Goal: Communication & Community: Answer question/provide support

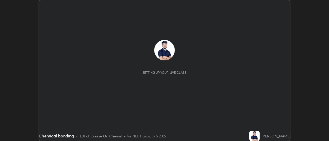
scroll to position [141, 328]
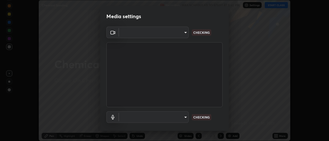
type input "c0318c2169e97be91d29acf291416a88c84fbbb6e6132cf31ff648c8cca26c2a"
type input "default"
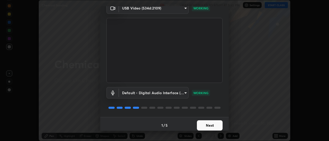
scroll to position [27, 0]
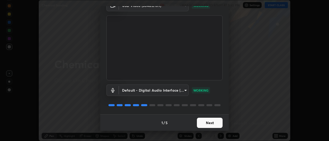
click at [216, 119] on button "Next" at bounding box center [210, 123] width 26 height 10
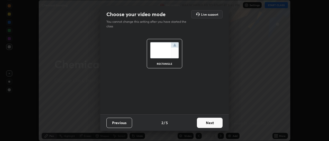
scroll to position [0, 0]
click at [215, 122] on button "Next" at bounding box center [210, 123] width 26 height 10
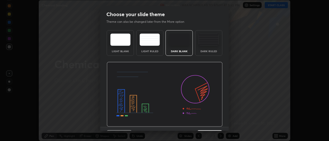
click at [205, 47] on div "Dark Ruled" at bounding box center [208, 43] width 27 height 26
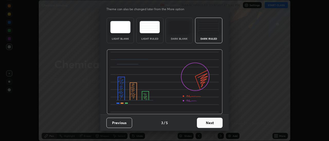
click at [206, 124] on button "Next" at bounding box center [210, 123] width 26 height 10
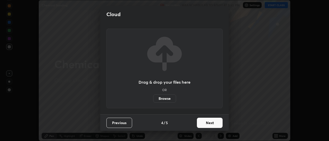
scroll to position [0, 0]
click at [211, 126] on button "Next" at bounding box center [210, 123] width 26 height 10
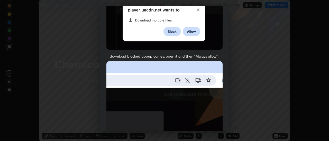
scroll to position [115, 0]
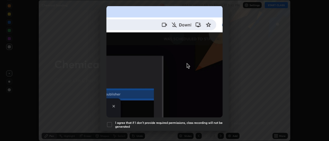
click at [111, 122] on div at bounding box center [109, 125] width 6 height 6
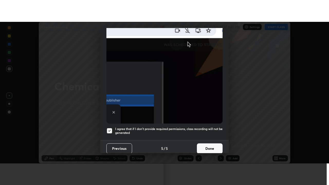
scroll to position [132, 0]
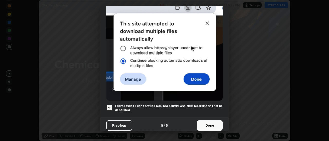
click at [206, 122] on button "Done" at bounding box center [210, 126] width 26 height 10
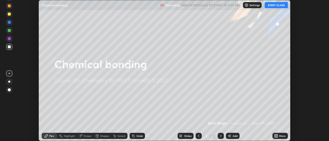
click at [278, 6] on button "START CLASS" at bounding box center [275, 5] width 23 height 6
click at [279, 136] on div "More" at bounding box center [279, 136] width 15 height 6
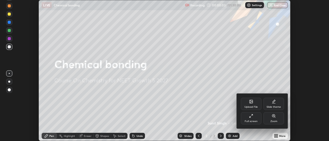
click at [254, 117] on div "Full screen" at bounding box center [251, 118] width 21 height 12
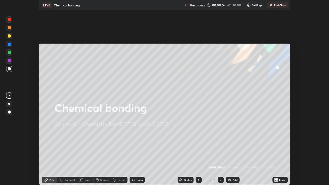
scroll to position [185, 329]
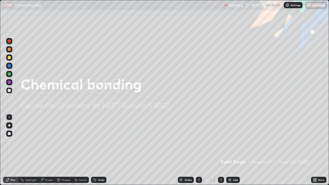
click at [234, 141] on div "Add" at bounding box center [235, 179] width 5 height 3
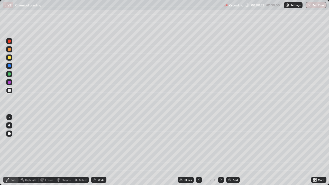
click at [9, 49] on div at bounding box center [9, 49] width 3 height 3
click at [9, 91] on div at bounding box center [9, 90] width 3 height 3
click at [10, 83] on div at bounding box center [9, 82] width 3 height 3
click at [99, 141] on div "Undo" at bounding box center [101, 179] width 6 height 3
click at [106, 141] on div "Undo" at bounding box center [98, 180] width 15 height 6
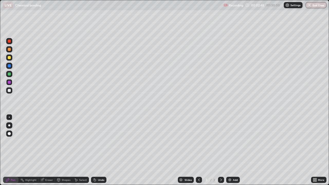
click at [8, 91] on div at bounding box center [9, 90] width 3 height 3
click at [9, 57] on div at bounding box center [9, 57] width 3 height 3
click at [230, 141] on img at bounding box center [229, 180] width 4 height 4
click at [97, 141] on div "Undo" at bounding box center [98, 180] width 15 height 6
click at [235, 141] on div "Add" at bounding box center [235, 179] width 5 height 3
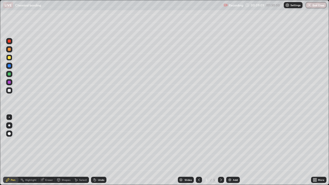
click at [99, 141] on div "Undo" at bounding box center [101, 179] width 6 height 3
click at [98, 141] on div "Undo" at bounding box center [101, 179] width 6 height 3
click at [99, 141] on div "Undo" at bounding box center [101, 179] width 6 height 3
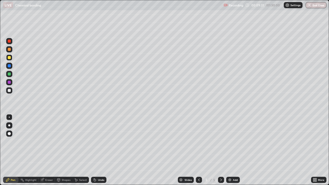
click at [98, 141] on div "Undo" at bounding box center [101, 179] width 6 height 3
click at [229, 141] on img at bounding box center [229, 180] width 4 height 4
click at [96, 141] on div "Undo" at bounding box center [98, 180] width 15 height 6
click at [100, 141] on div "Undo" at bounding box center [101, 179] width 6 height 3
click at [99, 141] on div "Undo" at bounding box center [98, 180] width 15 height 6
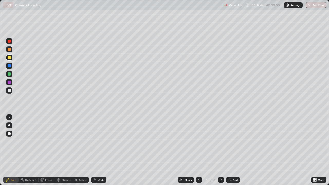
click at [198, 141] on icon at bounding box center [199, 180] width 4 height 4
click at [222, 141] on div at bounding box center [221, 180] width 6 height 10
click at [198, 141] on icon at bounding box center [199, 180] width 4 height 4
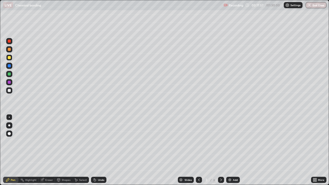
click at [220, 141] on icon at bounding box center [221, 180] width 4 height 4
click at [218, 141] on div at bounding box center [221, 180] width 6 height 6
click at [198, 141] on icon at bounding box center [199, 180] width 4 height 4
click at [220, 141] on icon at bounding box center [221, 180] width 4 height 4
click at [218, 141] on div at bounding box center [221, 180] width 6 height 6
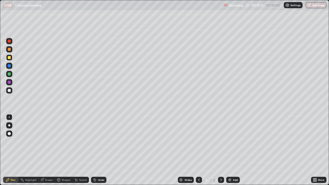
click at [220, 141] on icon at bounding box center [221, 180] width 4 height 4
click at [232, 141] on div "Add" at bounding box center [233, 180] width 14 height 6
click at [100, 141] on div "Undo" at bounding box center [101, 179] width 6 height 3
click at [100, 141] on div "Undo" at bounding box center [98, 180] width 15 height 6
click at [198, 141] on icon at bounding box center [199, 179] width 2 height 3
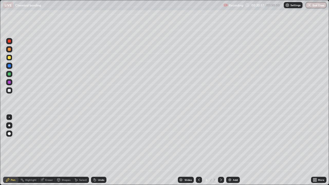
click at [198, 141] on icon at bounding box center [199, 180] width 4 height 4
click at [198, 141] on icon at bounding box center [199, 179] width 2 height 3
click at [197, 141] on icon at bounding box center [199, 180] width 4 height 4
click at [198, 141] on icon at bounding box center [199, 179] width 2 height 3
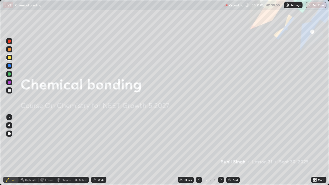
click at [220, 141] on icon at bounding box center [221, 180] width 4 height 4
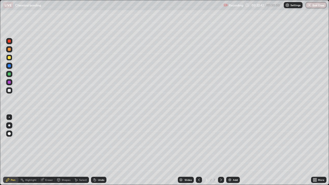
click at [220, 141] on icon at bounding box center [221, 179] width 2 height 3
click at [220, 141] on icon at bounding box center [221, 180] width 4 height 4
click at [201, 141] on div at bounding box center [199, 180] width 6 height 6
click at [220, 141] on icon at bounding box center [221, 180] width 4 height 4
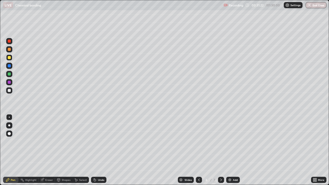
click at [220, 141] on icon at bounding box center [221, 180] width 4 height 4
click at [96, 141] on div "Undo" at bounding box center [98, 180] width 15 height 6
click at [97, 141] on div "Undo" at bounding box center [98, 180] width 15 height 6
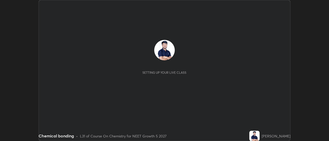
scroll to position [141, 328]
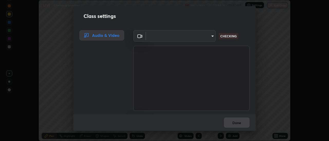
type input "c0318c2169e97be91d29acf291416a88c84fbbb6e6132cf31ff648c8cca26c2a"
type input "default"
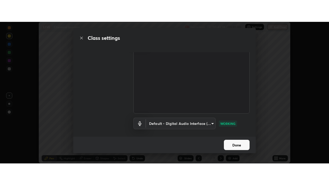
scroll to position [22, 0]
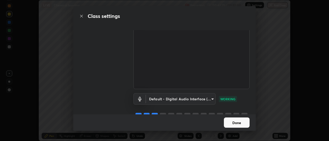
click at [237, 123] on button "Done" at bounding box center [237, 123] width 26 height 10
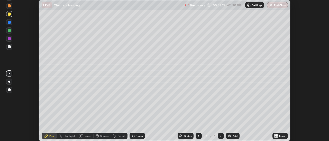
click at [277, 135] on icon at bounding box center [276, 135] width 1 height 1
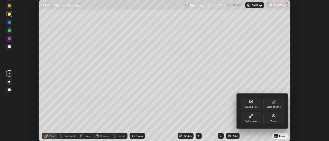
click at [253, 120] on div "Full screen" at bounding box center [250, 121] width 13 height 3
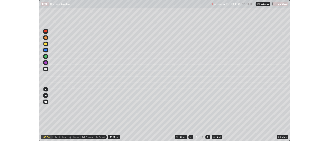
scroll to position [185, 329]
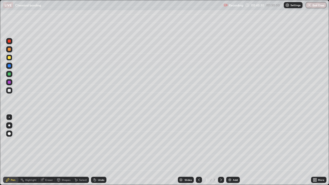
click at [50, 141] on div "Eraser" at bounding box center [47, 180] width 16 height 6
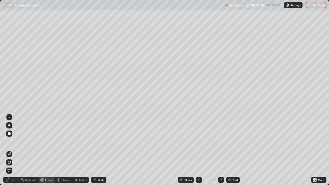
click at [50, 141] on div "Eraser" at bounding box center [49, 179] width 8 height 3
click at [11, 141] on div "Pen" at bounding box center [13, 179] width 5 height 3
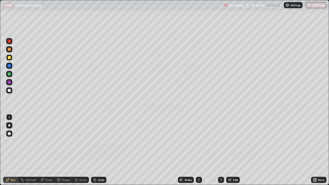
click at [9, 91] on div at bounding box center [9, 90] width 3 height 3
click at [98, 141] on div "Undo" at bounding box center [98, 180] width 15 height 6
click at [233, 141] on div "Add" at bounding box center [235, 179] width 5 height 3
click at [315, 141] on icon at bounding box center [315, 180] width 1 height 1
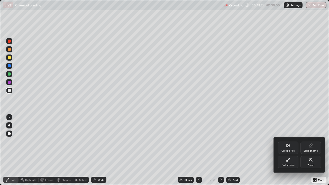
click at [315, 141] on div "Slide theme" at bounding box center [310, 150] width 14 height 3
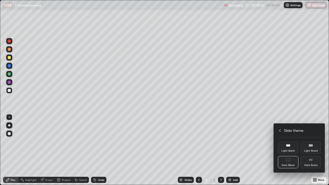
click at [310, 141] on div "Dark Ruled" at bounding box center [310, 162] width 21 height 12
click at [312, 141] on icon at bounding box center [310, 160] width 4 height 4
click at [311, 141] on div "Dark Ruled" at bounding box center [310, 165] width 13 height 3
click at [310, 141] on div "Dark Ruled" at bounding box center [310, 165] width 13 height 3
click at [310, 141] on rect at bounding box center [311, 160] width 4 height 0
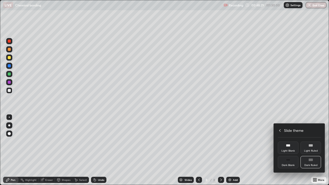
click at [309, 141] on div "Dark Ruled" at bounding box center [310, 165] width 13 height 3
click at [310, 141] on div "Dark Ruled" at bounding box center [310, 162] width 21 height 12
click at [256, 127] on div at bounding box center [164, 92] width 329 height 185
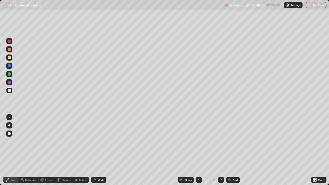
click at [233, 141] on div "Add" at bounding box center [235, 179] width 5 height 3
click at [9, 58] on div at bounding box center [9, 57] width 3 height 3
click at [64, 141] on div "Shapes" at bounding box center [66, 179] width 9 height 3
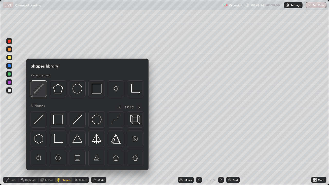
click at [40, 89] on img at bounding box center [39, 89] width 10 height 10
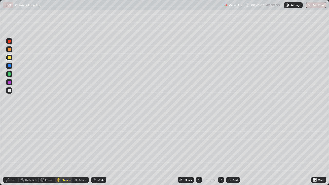
click at [8, 91] on div at bounding box center [9, 90] width 6 height 6
click at [10, 141] on div "Pen" at bounding box center [10, 180] width 15 height 6
click at [99, 141] on div "Undo" at bounding box center [101, 179] width 6 height 3
click at [9, 82] on div at bounding box center [9, 82] width 3 height 3
click at [100, 141] on div "Undo" at bounding box center [98, 180] width 15 height 6
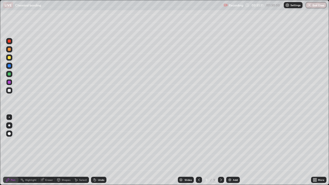
click at [9, 74] on div at bounding box center [9, 73] width 3 height 3
click at [198, 141] on icon at bounding box center [199, 179] width 2 height 3
click at [221, 141] on icon at bounding box center [221, 180] width 4 height 4
click at [220, 141] on icon at bounding box center [221, 180] width 4 height 4
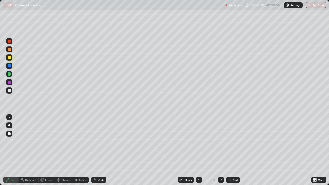
click at [233, 141] on div "Add" at bounding box center [235, 179] width 5 height 3
click at [99, 141] on div "Undo" at bounding box center [98, 180] width 15 height 6
click at [97, 141] on div "Undo" at bounding box center [98, 180] width 15 height 6
click at [8, 58] on div at bounding box center [9, 57] width 3 height 3
click at [98, 141] on div "Undo" at bounding box center [101, 179] width 6 height 3
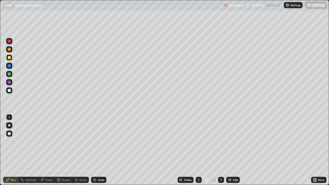
click at [99, 141] on div "Undo" at bounding box center [101, 179] width 6 height 3
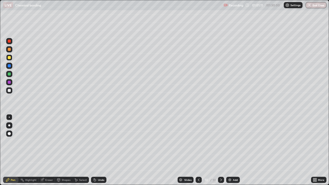
click at [99, 141] on div "Undo" at bounding box center [101, 179] width 6 height 3
click at [100, 141] on div "Undo" at bounding box center [101, 179] width 6 height 3
click at [99, 141] on div "Undo" at bounding box center [101, 179] width 6 height 3
click at [100, 141] on div "Undo" at bounding box center [101, 179] width 6 height 3
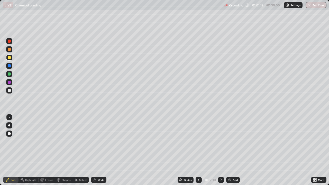
click at [100, 141] on div "Undo" at bounding box center [101, 179] width 6 height 3
click at [99, 141] on div "Undo" at bounding box center [101, 179] width 6 height 3
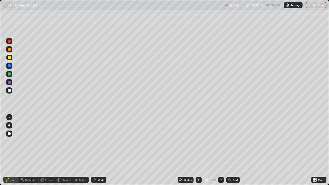
click at [99, 141] on div "Undo" at bounding box center [101, 179] width 6 height 3
click at [99, 141] on div "Undo" at bounding box center [98, 180] width 15 height 6
click at [99, 141] on div "Undo" at bounding box center [101, 179] width 6 height 3
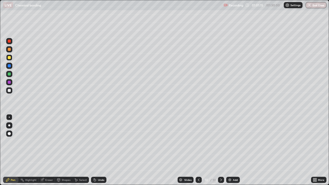
click at [99, 141] on div "Undo" at bounding box center [98, 180] width 15 height 6
click at [98, 141] on div "Undo" at bounding box center [98, 180] width 15 height 6
click at [235, 141] on div "Add" at bounding box center [235, 179] width 5 height 3
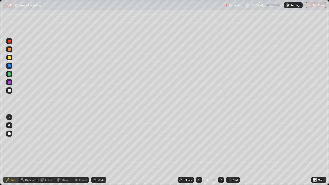
click at [198, 141] on icon at bounding box center [199, 179] width 2 height 3
click at [220, 141] on icon at bounding box center [221, 180] width 4 height 4
click at [8, 91] on div at bounding box center [9, 90] width 3 height 3
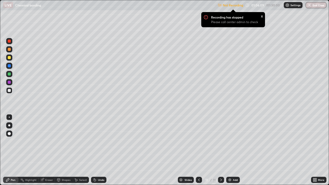
click at [290, 6] on p "Settings" at bounding box center [295, 5] width 10 height 3
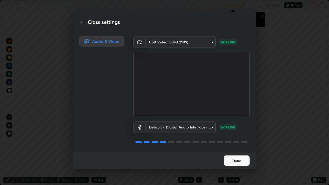
click at [237, 141] on button "Done" at bounding box center [237, 160] width 26 height 10
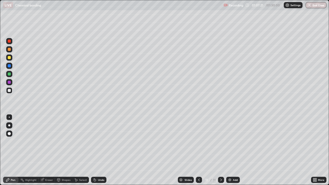
click at [233, 141] on div "Add" at bounding box center [235, 179] width 5 height 3
click at [98, 141] on div "Undo" at bounding box center [101, 179] width 6 height 3
click at [233, 141] on div "Add" at bounding box center [235, 179] width 5 height 3
click at [98, 141] on div "Undo" at bounding box center [101, 179] width 6 height 3
click at [97, 141] on div "Undo" at bounding box center [98, 180] width 15 height 6
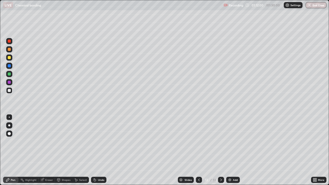
click at [98, 141] on div "Undo" at bounding box center [101, 179] width 6 height 3
click at [199, 141] on icon at bounding box center [199, 180] width 4 height 4
click at [198, 141] on icon at bounding box center [199, 179] width 2 height 3
click at [222, 141] on div at bounding box center [221, 180] width 6 height 6
click at [219, 141] on icon at bounding box center [221, 180] width 4 height 4
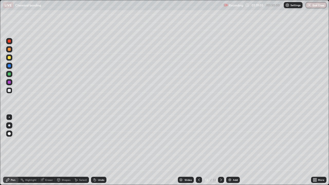
click at [233, 141] on div "Add" at bounding box center [235, 179] width 5 height 3
click at [97, 141] on div "Undo" at bounding box center [98, 180] width 15 height 6
click at [98, 141] on div "Undo" at bounding box center [98, 180] width 15 height 6
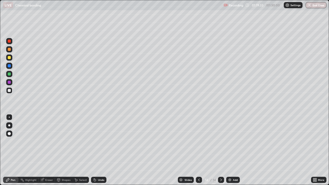
click at [97, 141] on div "Undo" at bounding box center [98, 180] width 15 height 6
click at [96, 141] on div "Undo" at bounding box center [98, 180] width 15 height 6
click at [93, 141] on div "Undo" at bounding box center [98, 180] width 15 height 6
click at [94, 141] on icon at bounding box center [95, 180] width 2 height 2
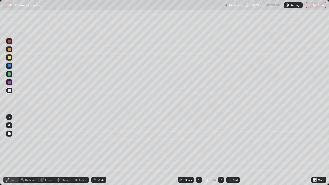
click at [98, 141] on div "Undo" at bounding box center [101, 179] width 6 height 3
click at [97, 141] on div "Undo" at bounding box center [98, 180] width 15 height 6
click at [33, 141] on div "Highlight" at bounding box center [30, 179] width 11 height 3
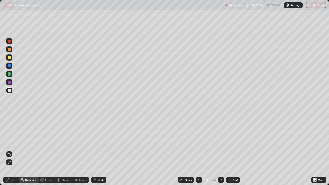
click at [43, 141] on icon at bounding box center [42, 179] width 3 height 3
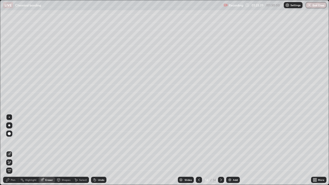
click at [11, 141] on div "Pen" at bounding box center [10, 180] width 15 height 6
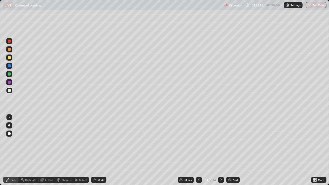
click at [9, 84] on div at bounding box center [9, 82] width 6 height 6
click at [167, 141] on div "Slides 14 / 14 Add" at bounding box center [208, 180] width 204 height 10
click at [315, 7] on button "End Class" at bounding box center [316, 5] width 20 height 6
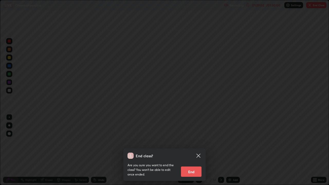
click at [192, 141] on button "End" at bounding box center [191, 171] width 21 height 10
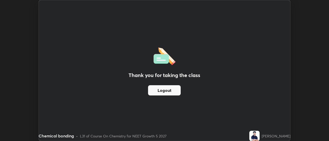
scroll to position [25533, 25346]
